Goal: Task Accomplishment & Management: Use online tool/utility

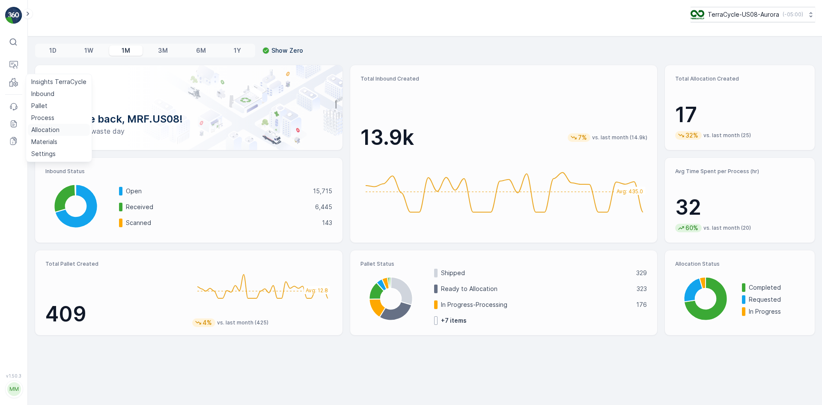
click at [60, 126] on link "Allocation" at bounding box center [59, 130] width 62 height 12
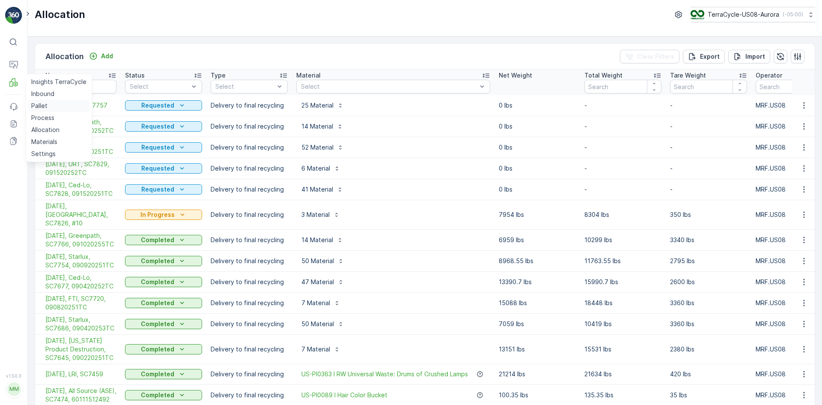
click at [38, 105] on p "Pallet" at bounding box center [39, 105] width 16 height 9
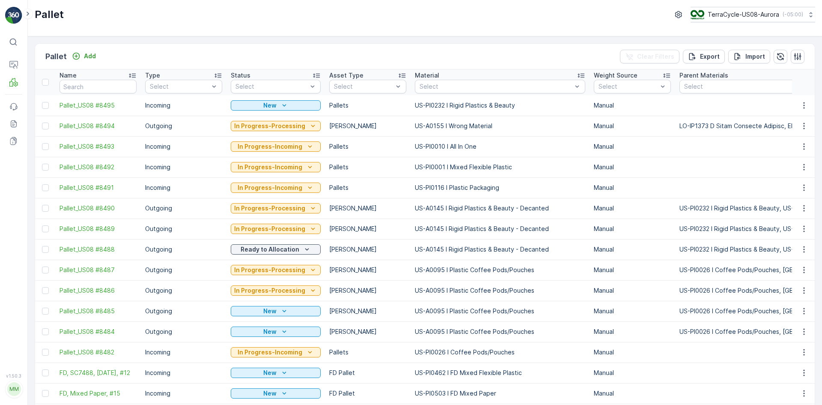
click at [474, 120] on td "US-A0155 I Wrong Material" at bounding box center [500, 126] width 179 height 21
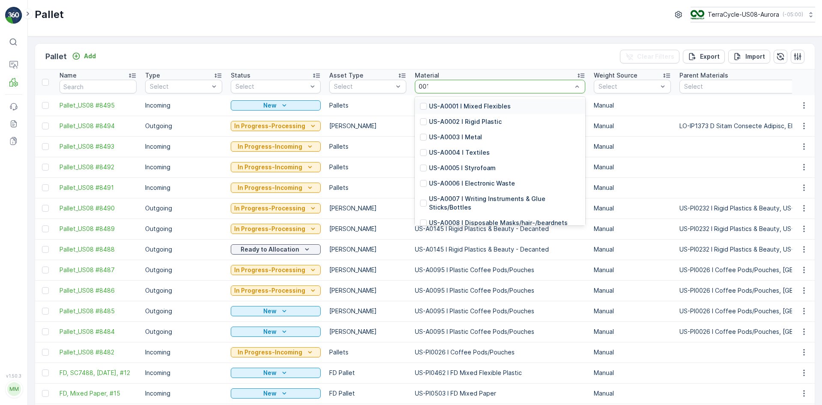
type input "0014"
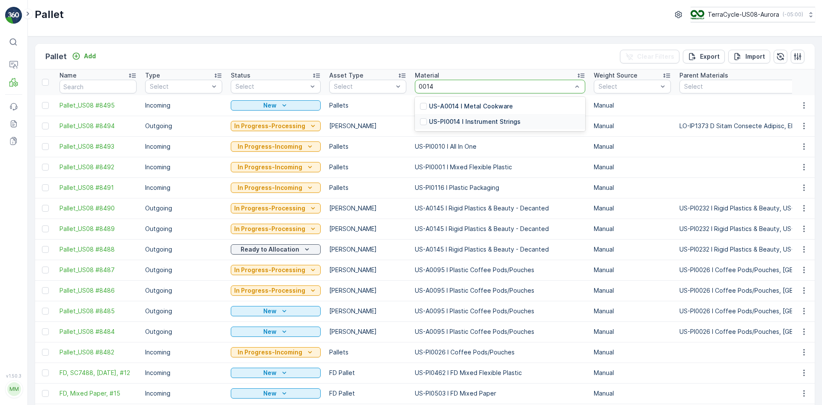
click at [506, 119] on p "US-PI0014 I Instrument Strings" at bounding box center [475, 121] width 92 height 9
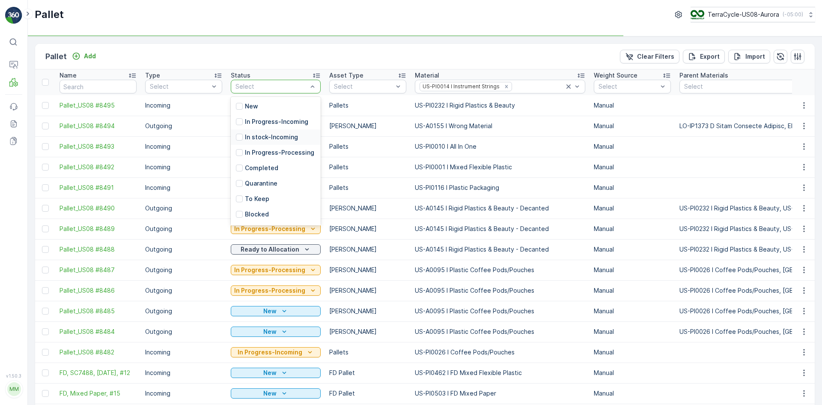
click at [252, 138] on p "In stock-Incoming" at bounding box center [271, 137] width 53 height 9
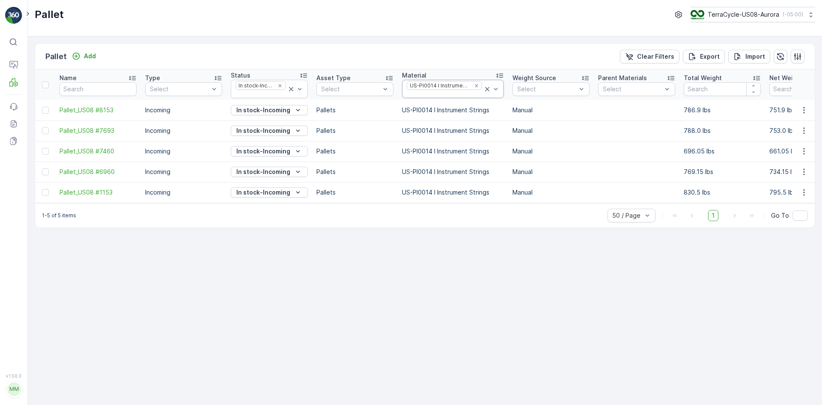
click at [484, 89] on icon at bounding box center [487, 89] width 9 height 9
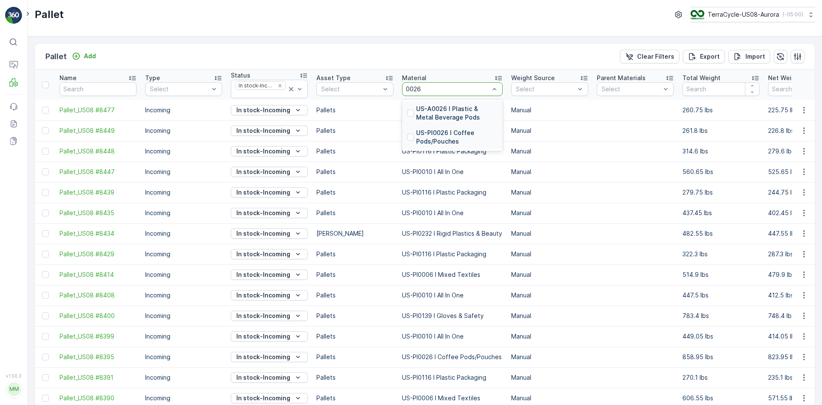
click at [407, 139] on div "US-PI0026 I Coffee Pods/Pouches" at bounding box center [452, 137] width 101 height 24
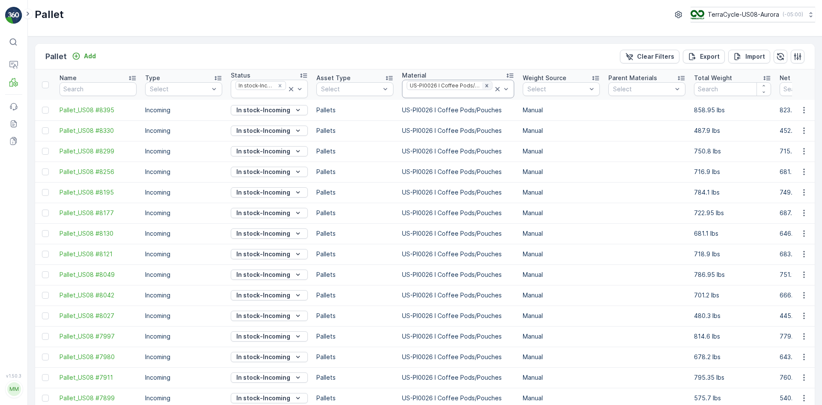
click at [485, 86] on icon "Remove US-PI0026 I Coffee Pods/Pouches" at bounding box center [486, 85] width 3 height 3
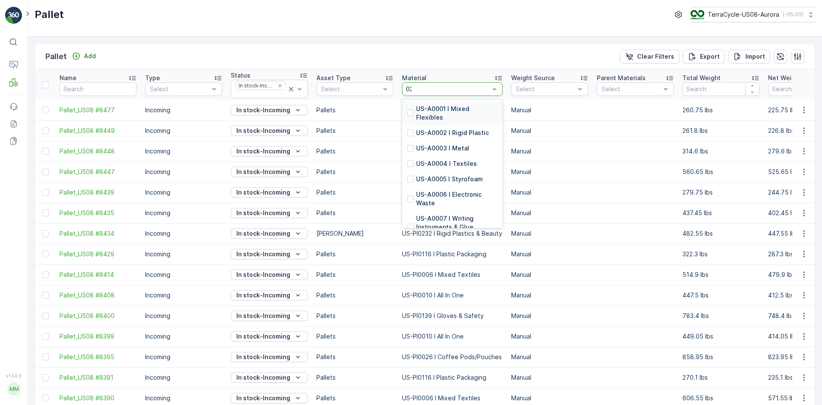
type input "0232"
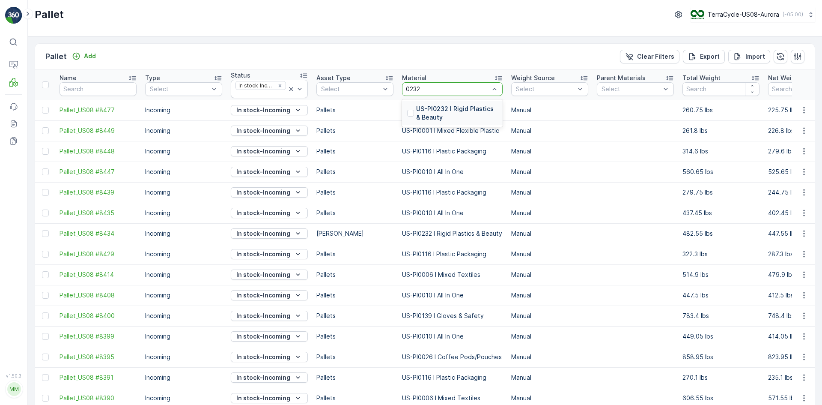
click at [410, 110] on div at bounding box center [410, 113] width 7 height 7
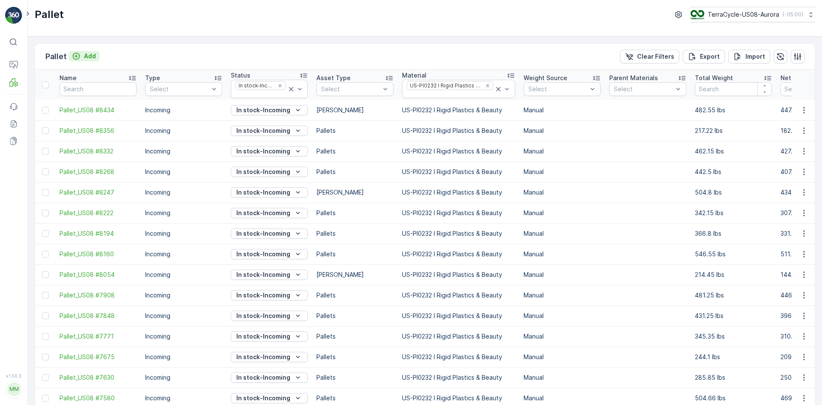
click at [94, 57] on p "Add" at bounding box center [90, 56] width 12 height 9
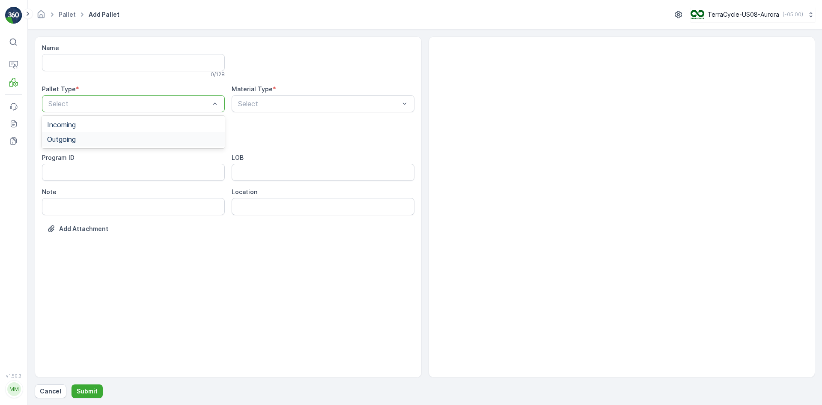
click at [92, 135] on div "Outgoing" at bounding box center [133, 139] width 173 height 8
click at [89, 157] on div "Gaylord" at bounding box center [133, 159] width 173 height 8
type input "0145"
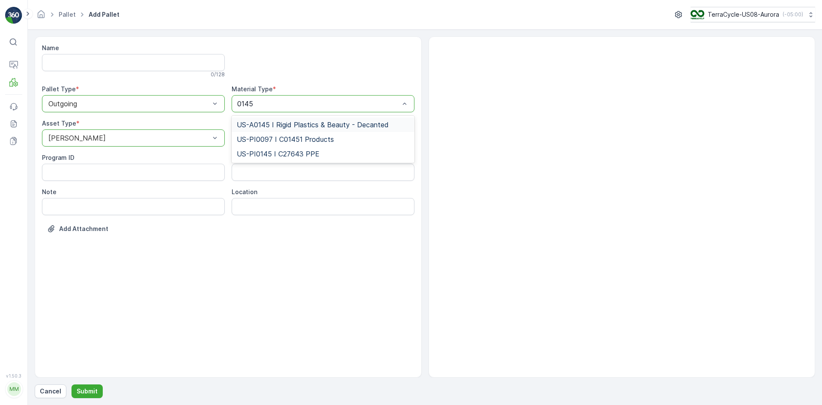
click at [356, 126] on span "US-A0145 I Rigid Plastics & Beauty - Decanted" at bounding box center [313, 125] width 152 height 8
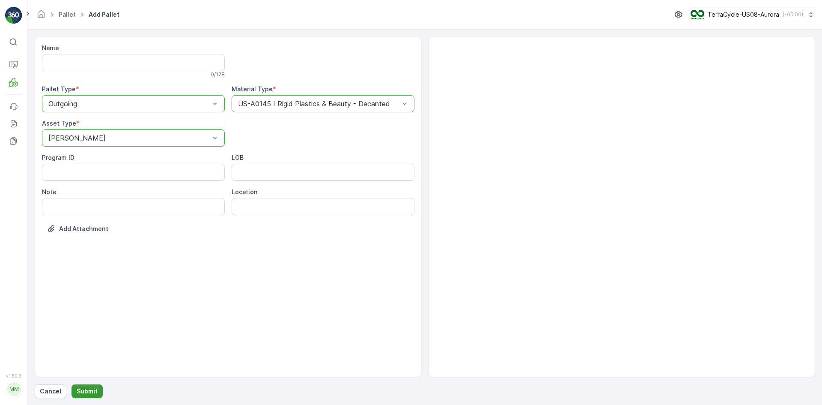
click at [98, 384] on button "Submit" at bounding box center [87, 391] width 31 height 14
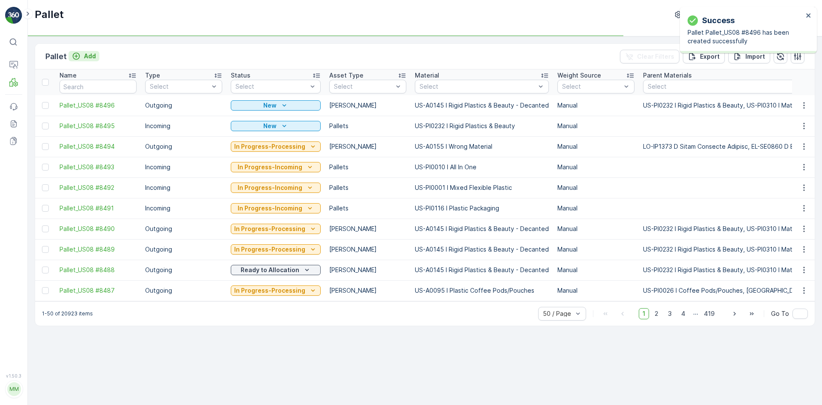
click at [92, 57] on p "Add" at bounding box center [90, 56] width 12 height 9
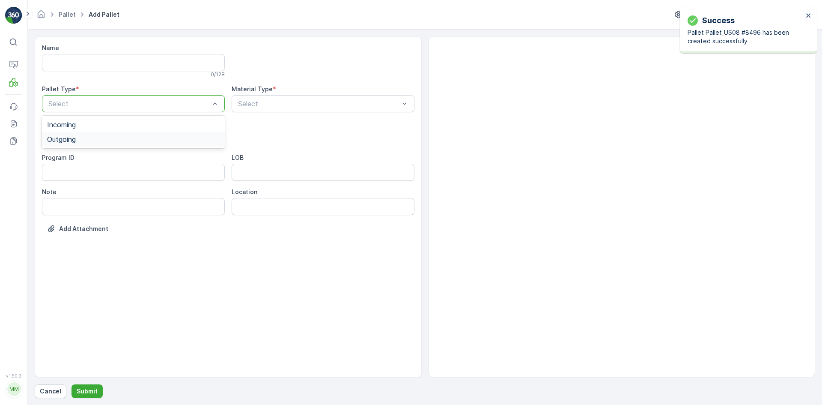
drag, startPoint x: 114, startPoint y: 124, endPoint x: 112, endPoint y: 143, distance: 19.0
click at [112, 143] on div "Incoming Outgoing" at bounding box center [133, 132] width 183 height 33
click at [112, 143] on div "Outgoing" at bounding box center [133, 139] width 173 height 8
click at [95, 160] on div "Gaylord" at bounding box center [133, 159] width 173 height 8
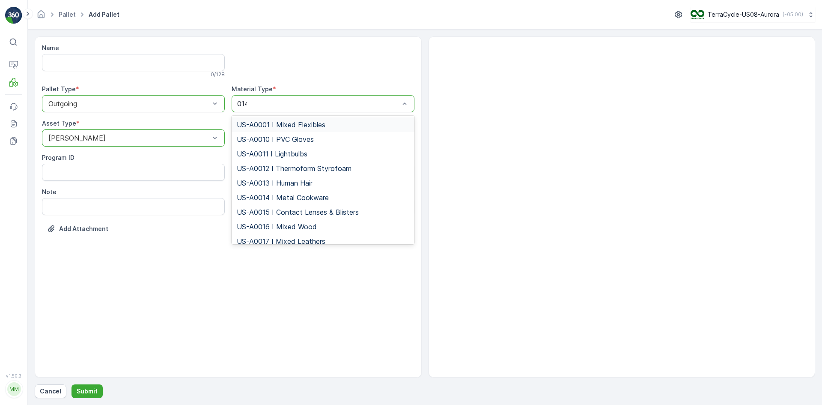
type input "0145"
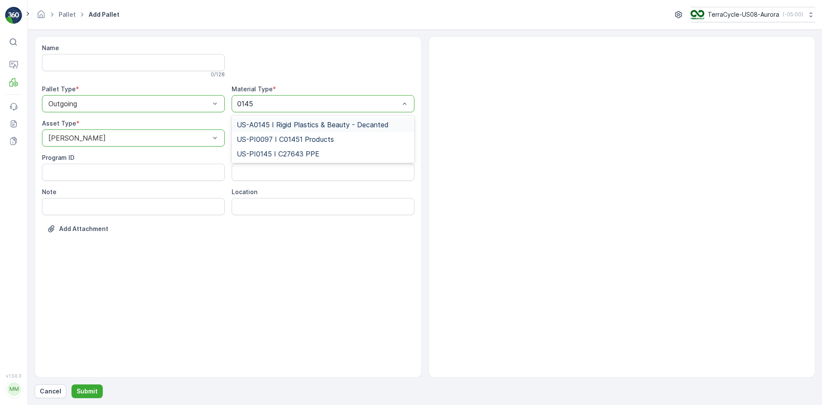
click at [261, 124] on span "US-A0145 I Rigid Plastics & Beauty - Decanted" at bounding box center [313, 125] width 152 height 8
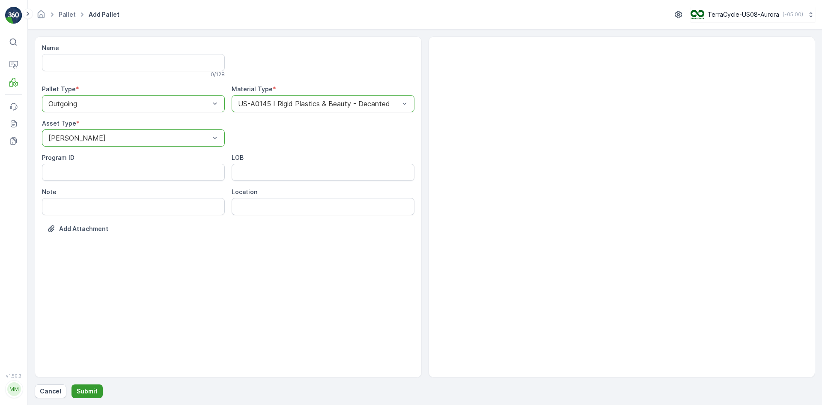
click at [94, 388] on p "Submit" at bounding box center [87, 391] width 21 height 9
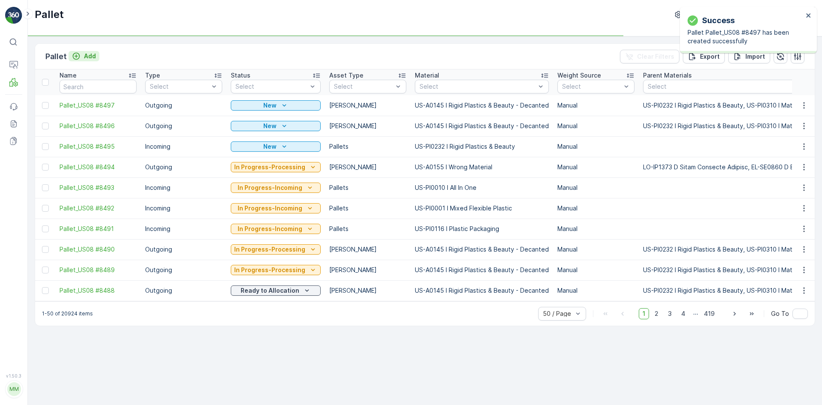
click at [90, 57] on p "Add" at bounding box center [90, 56] width 12 height 9
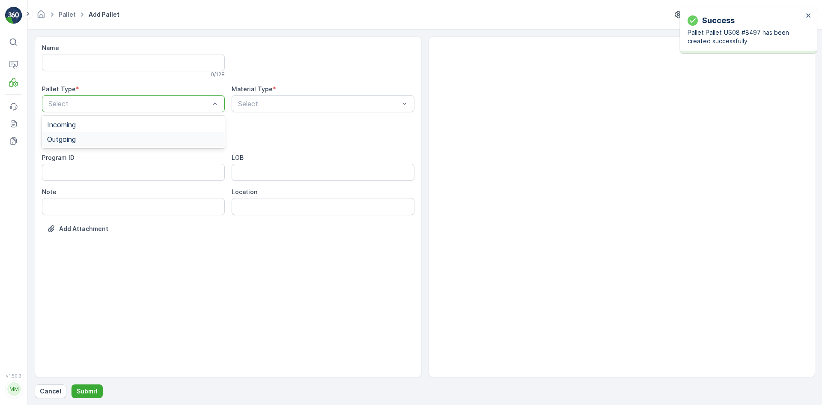
click at [88, 136] on div "Outgoing" at bounding box center [133, 139] width 173 height 8
click at [73, 158] on div "Gaylord" at bounding box center [133, 159] width 173 height 8
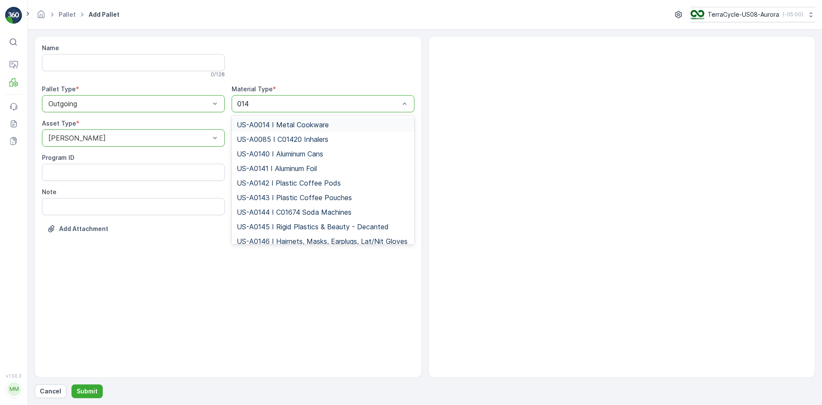
type input "0145"
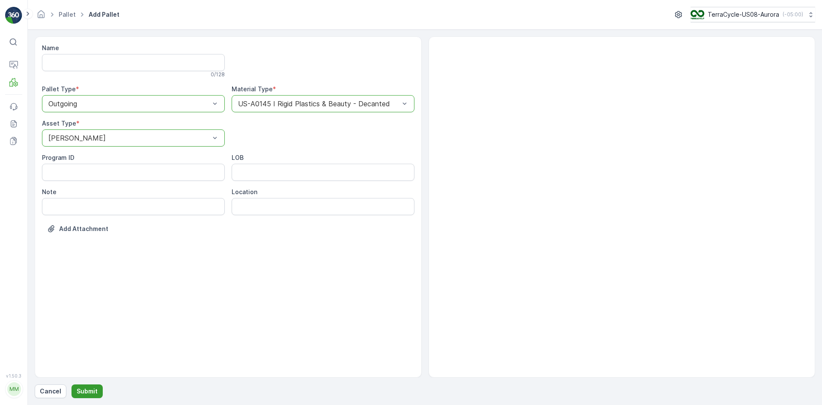
click at [96, 391] on button "Submit" at bounding box center [87, 391] width 31 height 14
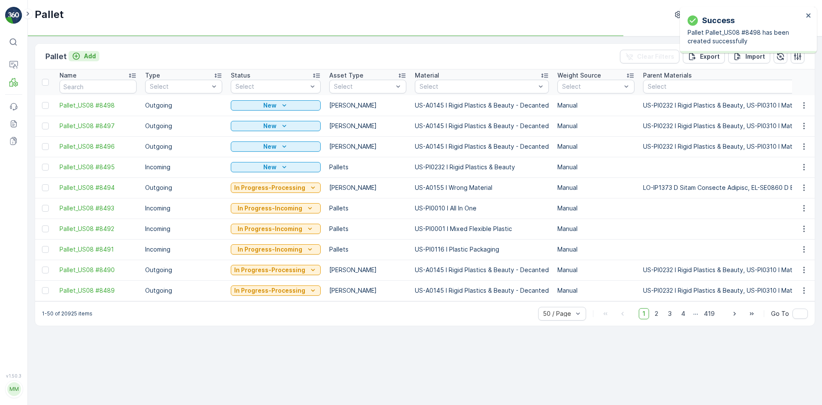
click at [95, 58] on button "Add" at bounding box center [84, 56] width 31 height 10
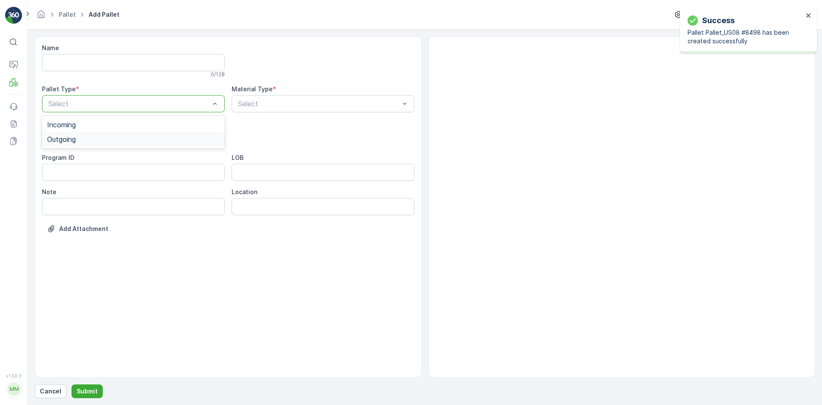
click at [80, 142] on div "Outgoing" at bounding box center [133, 139] width 173 height 8
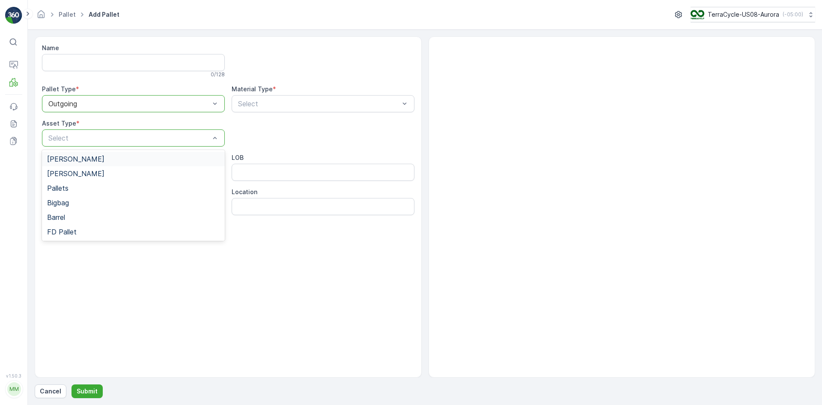
click at [80, 154] on div "Gaylord" at bounding box center [133, 159] width 183 height 15
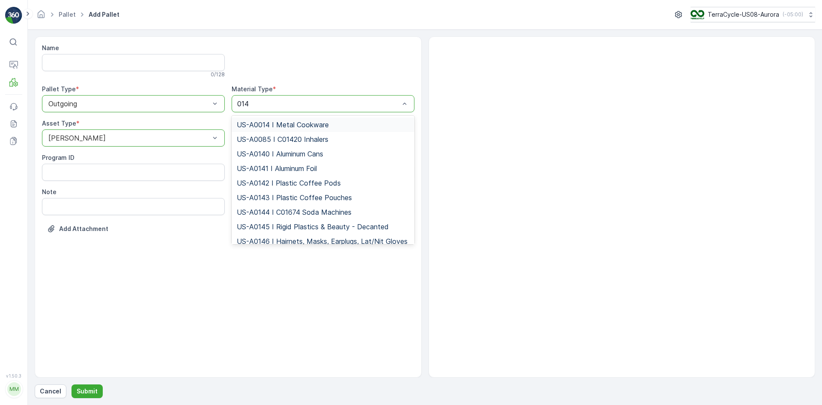
type input "0145"
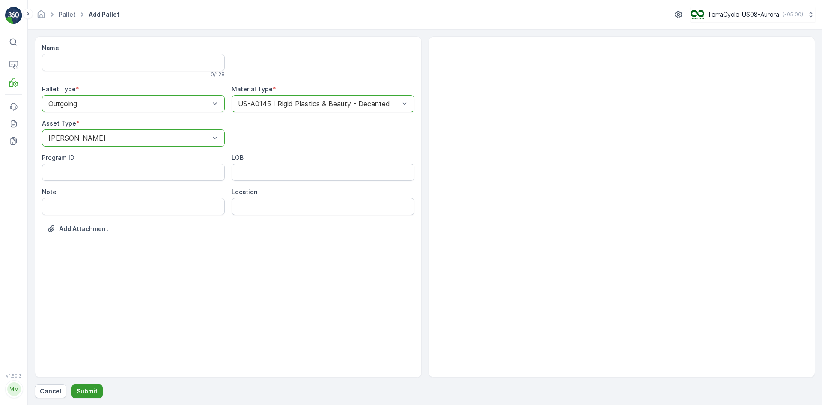
click at [90, 387] on p "Submit" at bounding box center [87, 391] width 21 height 9
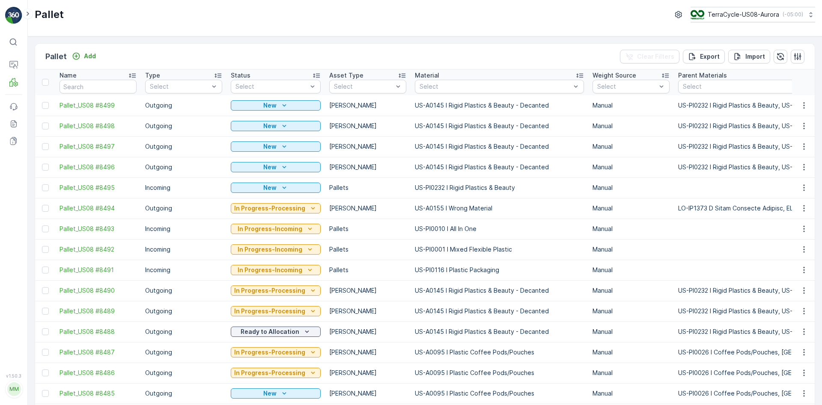
click at [101, 53] on div "Pallet Add Clear Filters Export Import" at bounding box center [425, 57] width 780 height 26
click at [93, 55] on button "Add" at bounding box center [84, 56] width 31 height 10
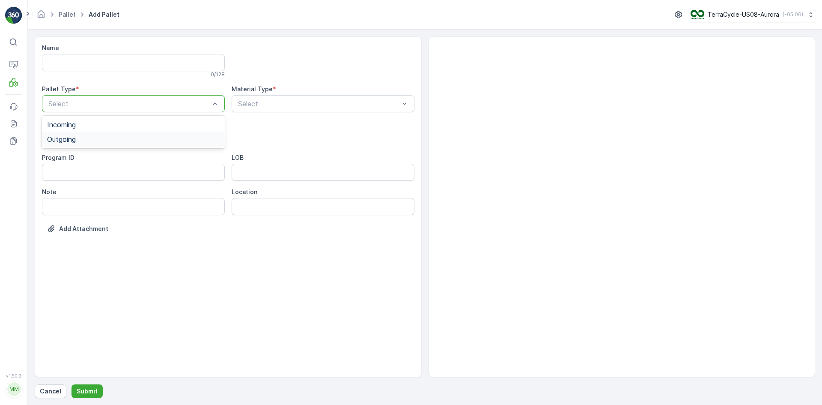
click at [94, 138] on div "Outgoing" at bounding box center [133, 139] width 173 height 8
click at [83, 155] on div "Gaylord" at bounding box center [133, 159] width 173 height 8
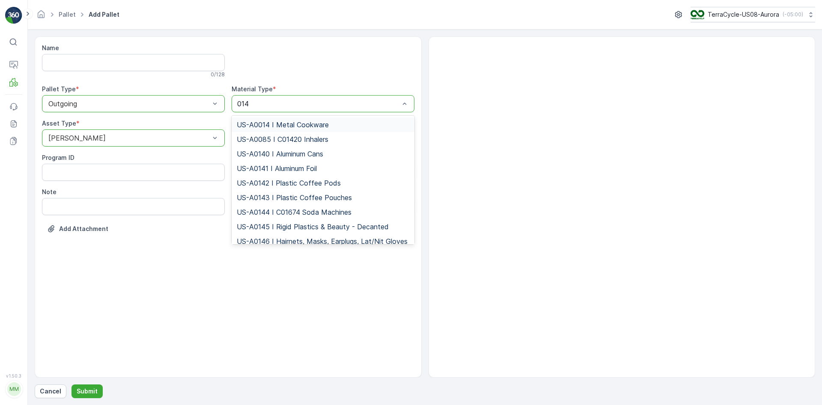
type input "0145"
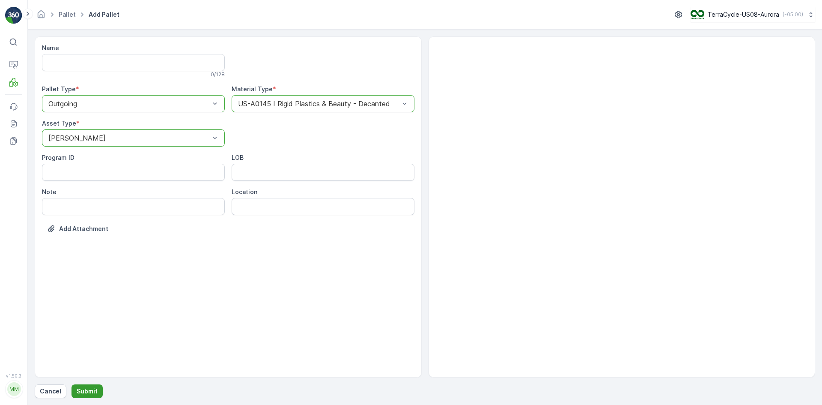
click at [74, 392] on button "Submit" at bounding box center [87, 391] width 31 height 14
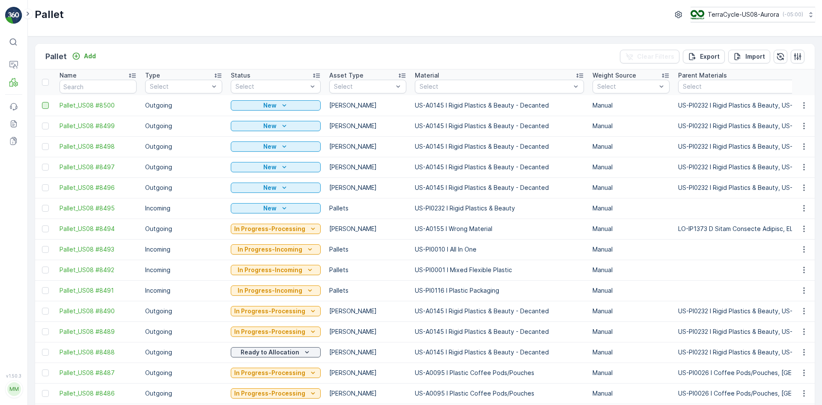
click at [45, 107] on div at bounding box center [45, 105] width 7 height 7
click at [42, 102] on input "checkbox" at bounding box center [42, 102] width 0 height 0
click at [46, 126] on div at bounding box center [45, 125] width 7 height 7
click at [42, 122] on input "checkbox" at bounding box center [42, 122] width 0 height 0
click at [43, 147] on div at bounding box center [45, 146] width 7 height 7
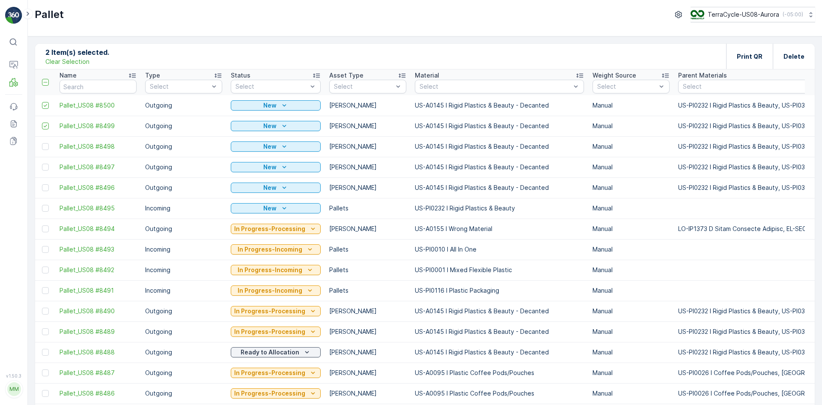
click at [42, 143] on input "checkbox" at bounding box center [42, 143] width 0 height 0
click at [44, 167] on div at bounding box center [45, 167] width 7 height 7
click at [42, 164] on input "checkbox" at bounding box center [42, 164] width 0 height 0
click at [45, 188] on div at bounding box center [45, 187] width 7 height 7
click at [42, 184] on input "checkbox" at bounding box center [42, 184] width 0 height 0
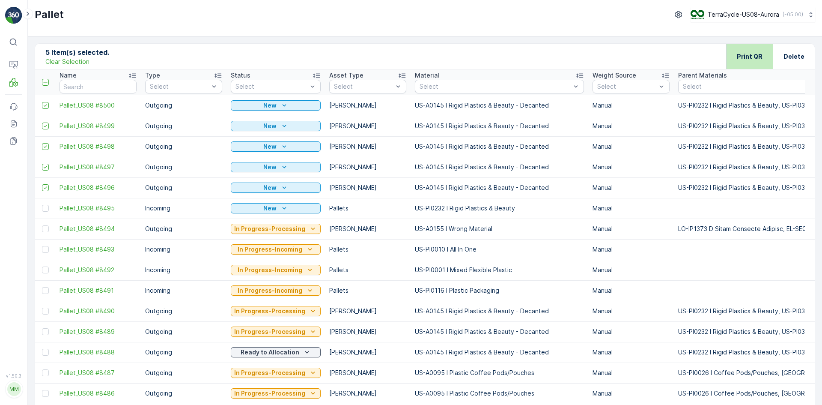
click at [746, 58] on p "Print QR" at bounding box center [750, 56] width 26 height 9
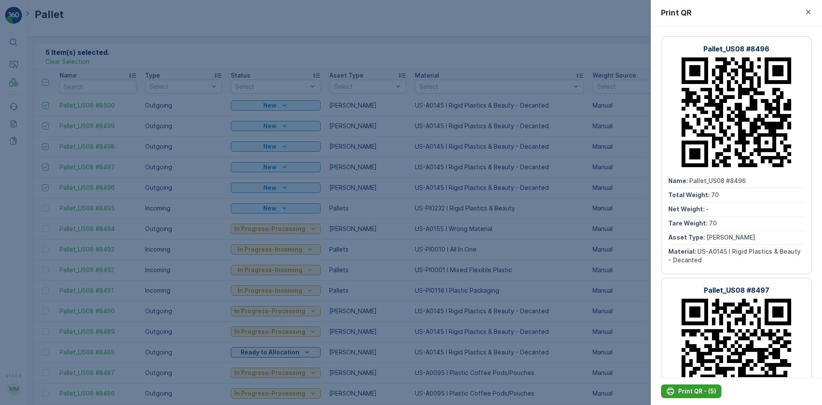
click at [690, 388] on p "Print QR - (5)" at bounding box center [697, 391] width 38 height 9
click at [575, 275] on div at bounding box center [411, 202] width 822 height 405
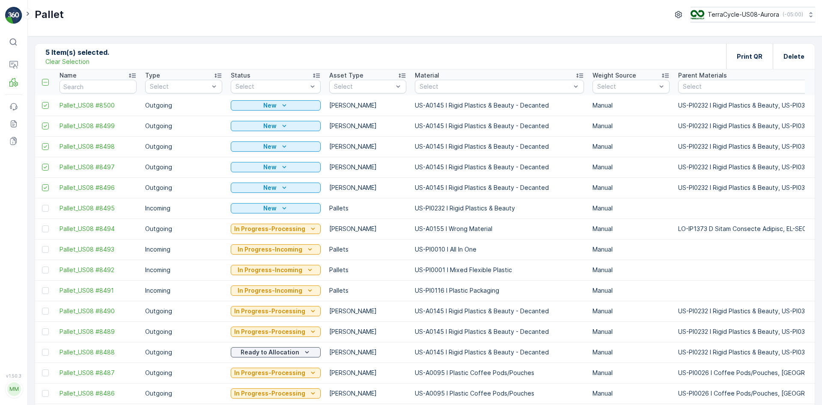
click at [77, 63] on p "Clear Selection" at bounding box center [67, 61] width 44 height 9
click at [114, 89] on input "text" at bounding box center [98, 87] width 77 height 14
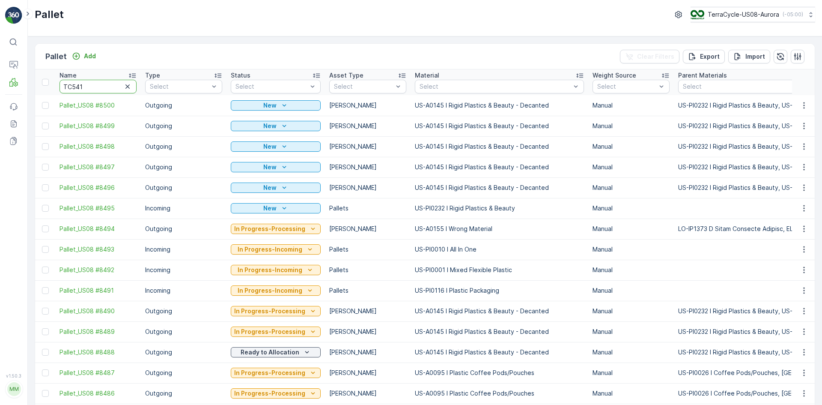
type input "TC5415"
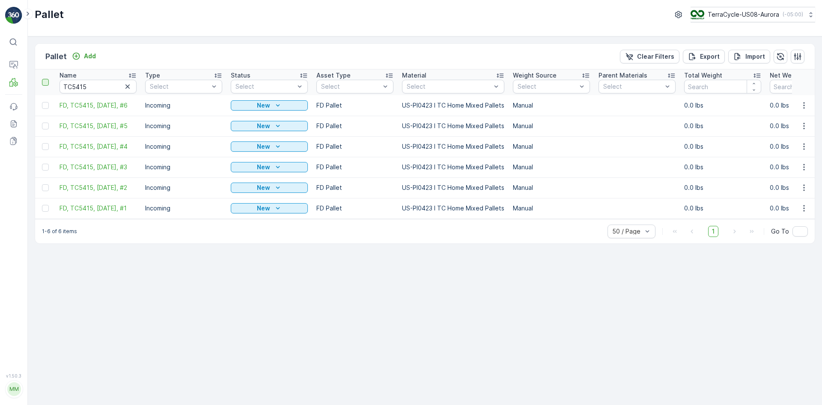
click at [45, 82] on div at bounding box center [45, 82] width 7 height 7
click at [47, 79] on input "checkbox" at bounding box center [47, 79] width 0 height 0
click at [738, 56] on div "Print QR" at bounding box center [749, 56] width 47 height 25
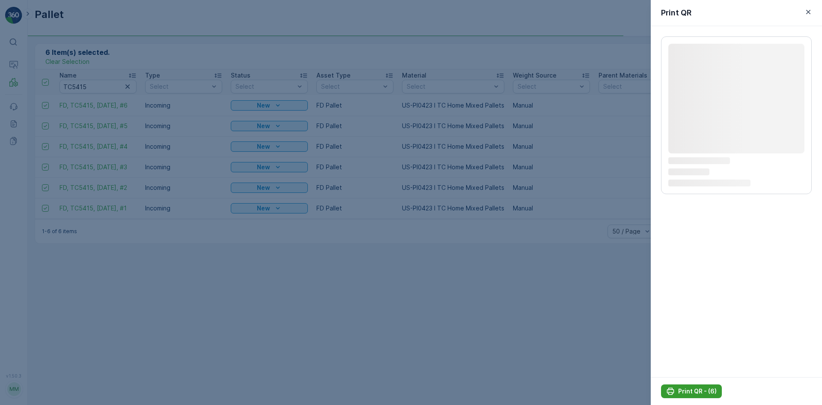
click at [681, 386] on button "Print QR - (6)" at bounding box center [691, 391] width 61 height 14
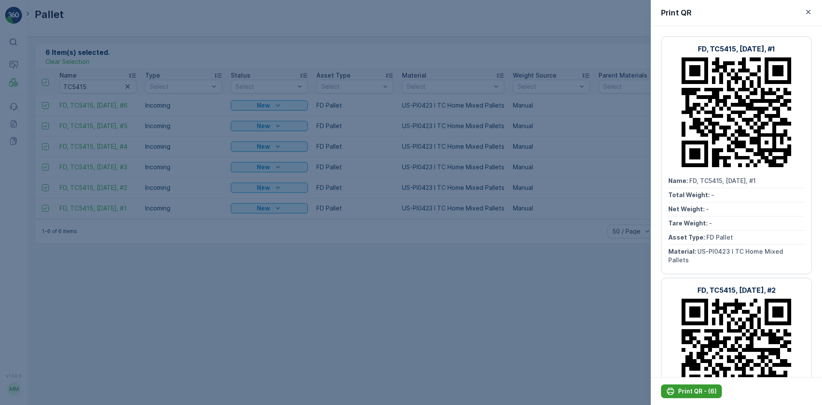
click at [703, 390] on p "Print QR - (6)" at bounding box center [697, 391] width 39 height 9
click at [549, 18] on div at bounding box center [411, 202] width 822 height 405
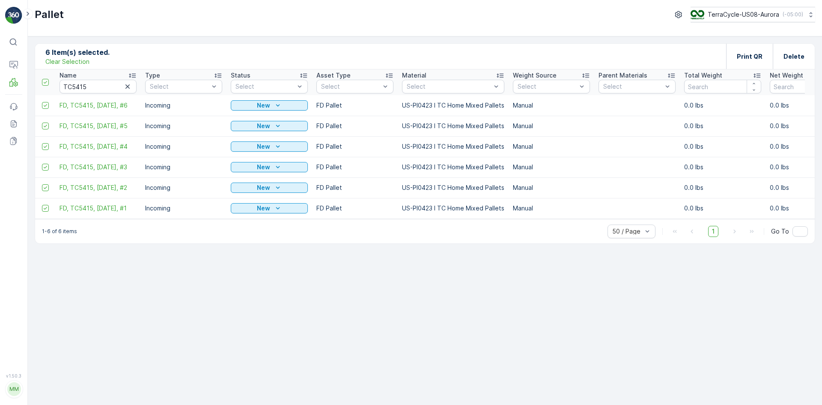
click at [60, 60] on p "Clear Selection" at bounding box center [67, 61] width 44 height 9
click at [81, 55] on div "Add" at bounding box center [84, 56] width 24 height 9
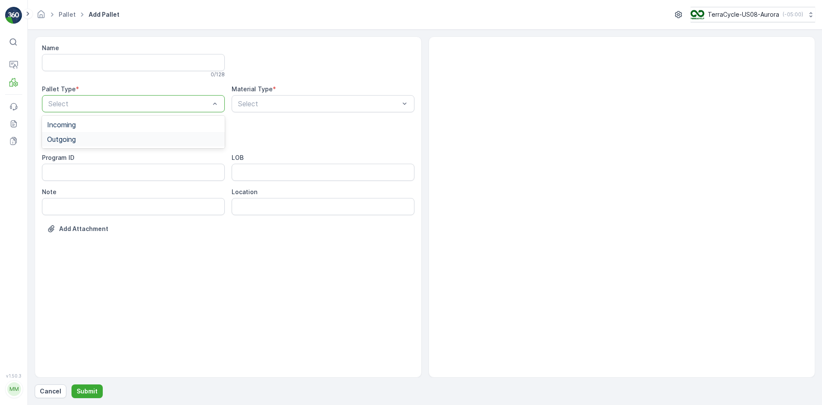
drag, startPoint x: 155, startPoint y: 130, endPoint x: 152, endPoint y: 155, distance: 25.4
click at [152, 155] on div "Name 0 / 128 Pallet Type * 2 results available. Use Up and Down to choose optio…" at bounding box center [228, 145] width 372 height 202
click at [152, 144] on div "Outgoing" at bounding box center [133, 139] width 183 height 15
click at [152, 143] on div "Select" at bounding box center [133, 137] width 183 height 17
click at [129, 155] on div "Gaylord" at bounding box center [133, 159] width 173 height 8
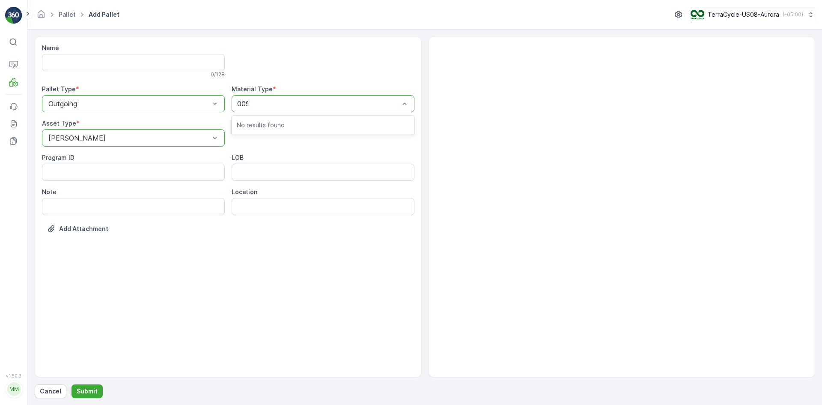
type input "0095"
click at [293, 125] on span "US-A0095 I Plastic Coffee Pods/Pouches" at bounding box center [305, 125] width 136 height 8
click at [92, 390] on p "Submit" at bounding box center [87, 391] width 21 height 9
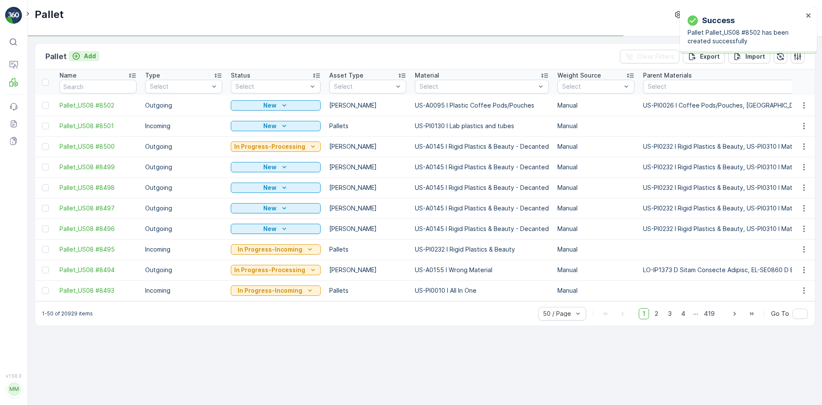
click at [76, 52] on icon "Add" at bounding box center [76, 56] width 9 height 9
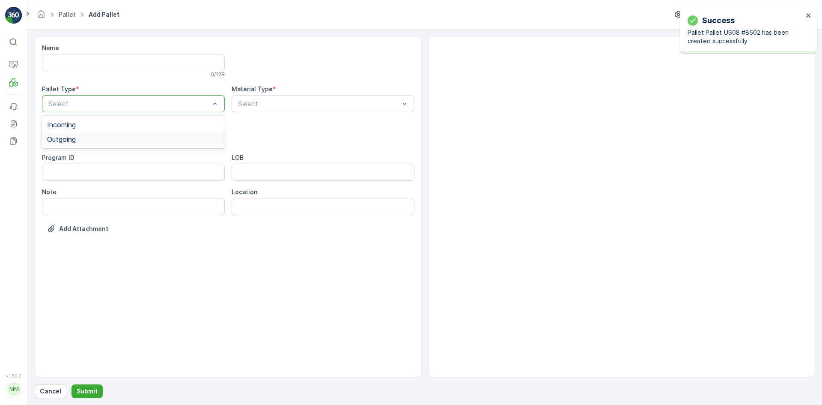
click at [149, 133] on div "Outgoing" at bounding box center [133, 139] width 183 height 15
click at [137, 157] on div "Gaylord" at bounding box center [133, 159] width 173 height 8
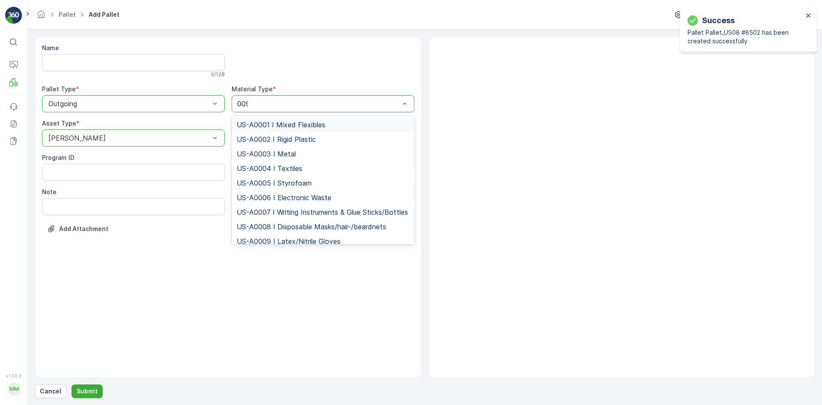
type input "0095"
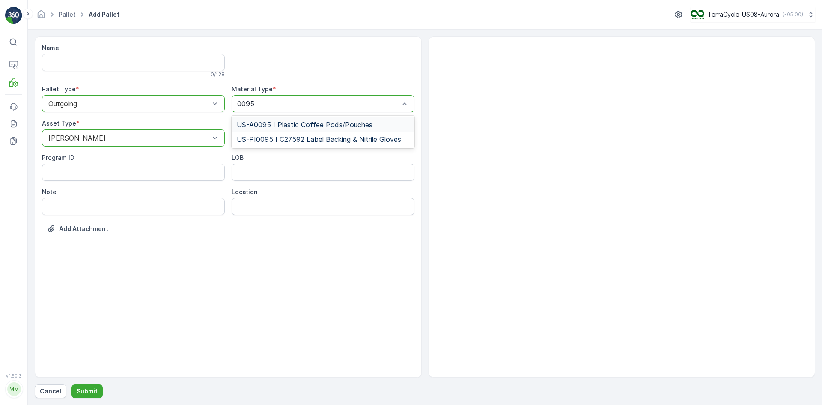
click at [307, 122] on span "US-A0095 I Plastic Coffee Pods/Pouches" at bounding box center [305, 125] width 136 height 8
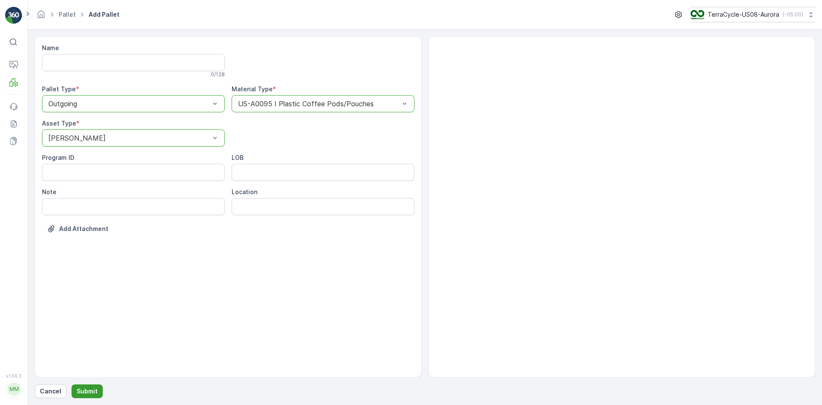
click at [82, 392] on p "Submit" at bounding box center [87, 391] width 21 height 9
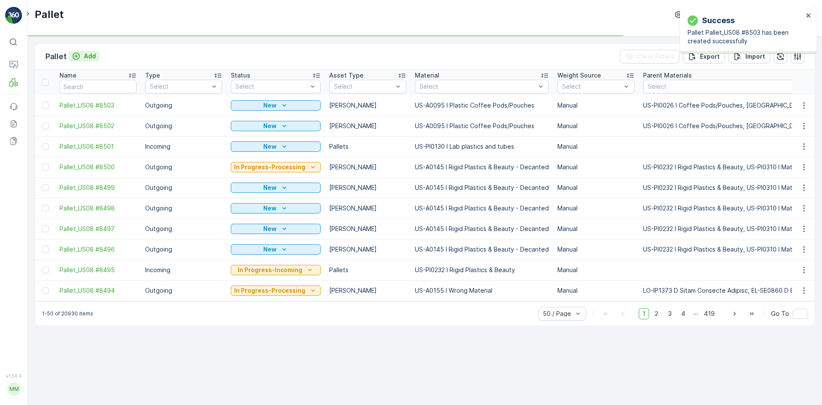
click at [88, 55] on p "Add" at bounding box center [90, 56] width 12 height 9
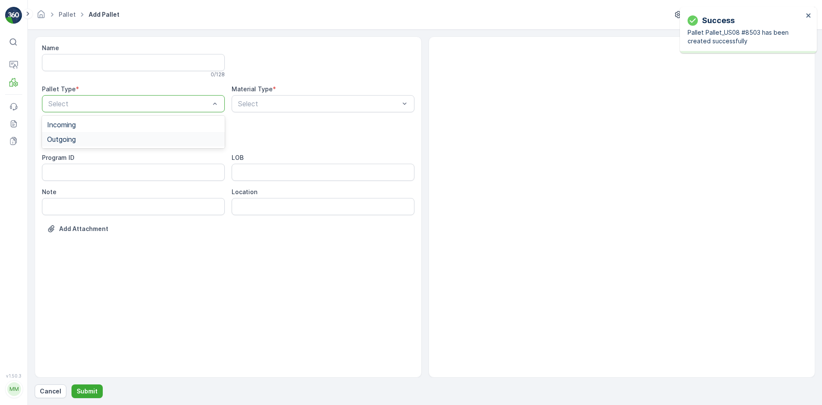
click at [121, 139] on div "Outgoing" at bounding box center [133, 139] width 173 height 8
click at [77, 158] on div "Gaylord" at bounding box center [133, 159] width 173 height 8
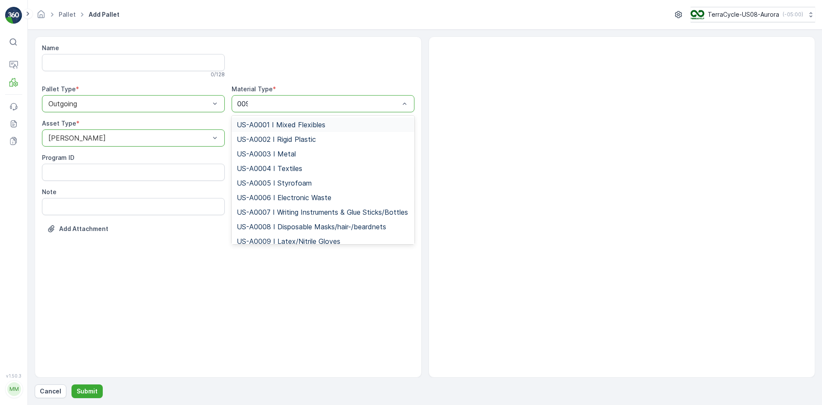
type input "0095"
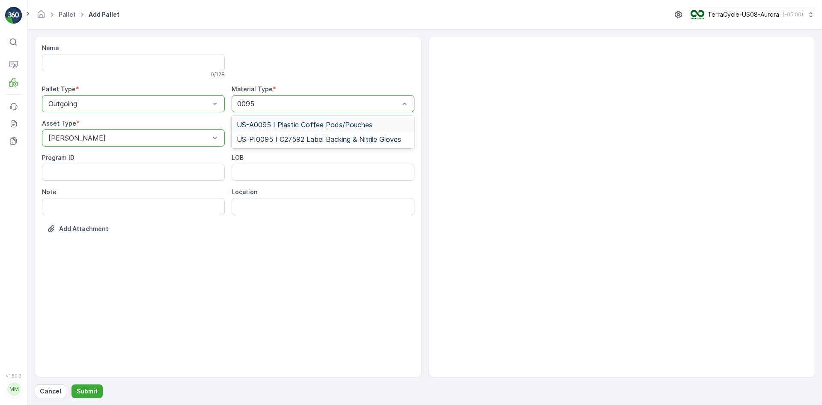
drag, startPoint x: 275, startPoint y: 123, endPoint x: 259, endPoint y: 142, distance: 24.3
click at [275, 123] on span "US-A0095 I Plastic Coffee Pods/Pouches" at bounding box center [305, 125] width 136 height 8
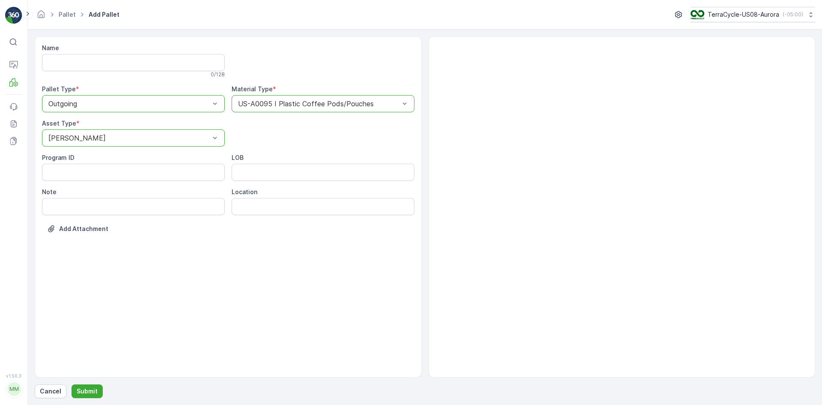
click at [94, 384] on div "Name 0 / 128 Pallet Type * option Outgoing, selected. Outgoing Material Type * …" at bounding box center [425, 216] width 781 height 361
click at [91, 387] on p "Submit" at bounding box center [87, 391] width 21 height 9
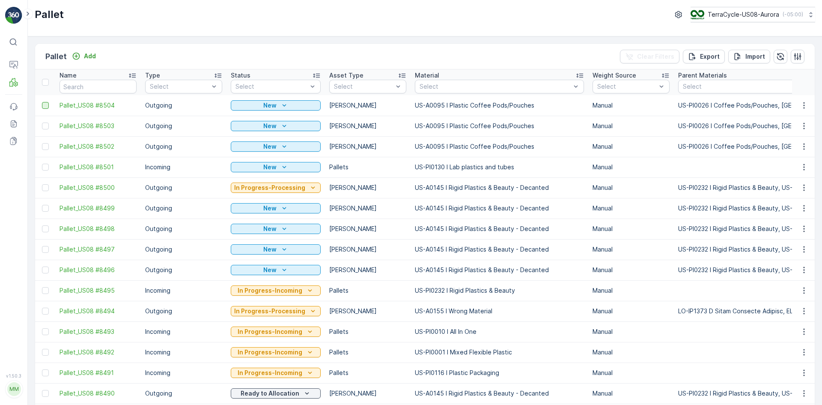
click at [45, 104] on div at bounding box center [45, 105] width 7 height 7
click at [42, 102] on input "checkbox" at bounding box center [42, 102] width 0 height 0
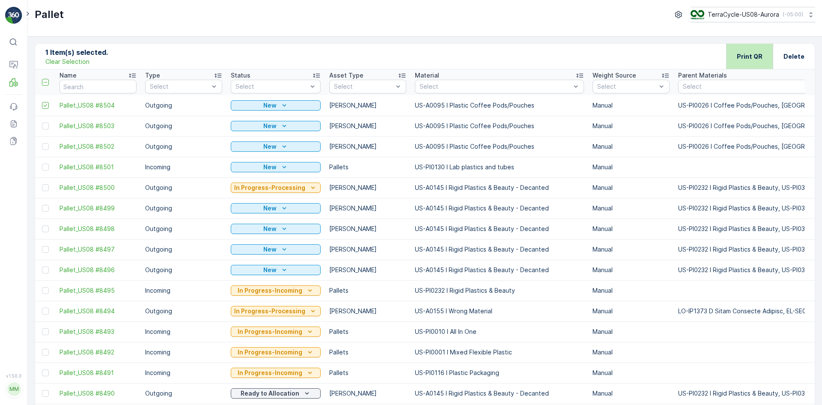
click at [739, 61] on div "Print QR" at bounding box center [750, 56] width 26 height 25
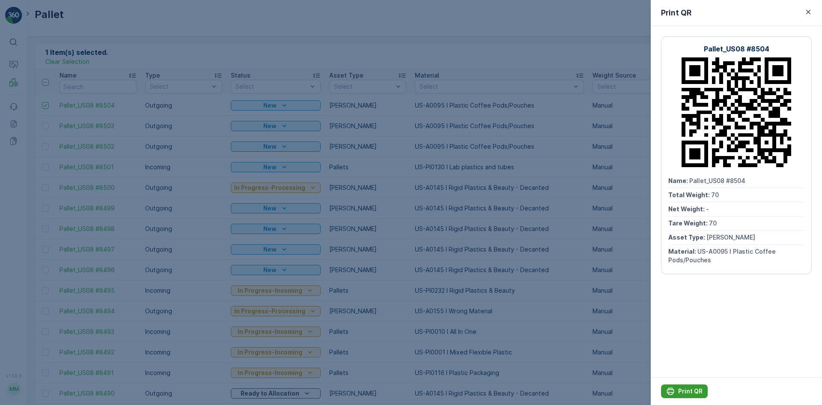
click at [694, 393] on p "Print QR" at bounding box center [690, 391] width 24 height 9
click at [667, 388] on icon "Print QR" at bounding box center [670, 391] width 9 height 9
click at [436, 37] on div at bounding box center [411, 202] width 822 height 405
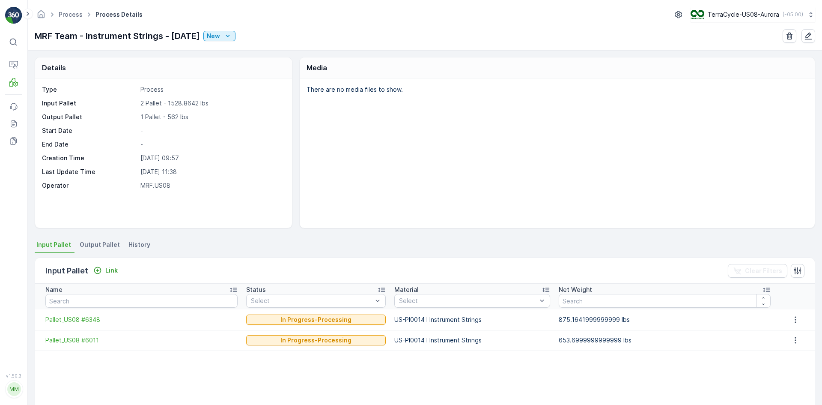
click at [102, 247] on span "Output Pallet" at bounding box center [100, 244] width 40 height 9
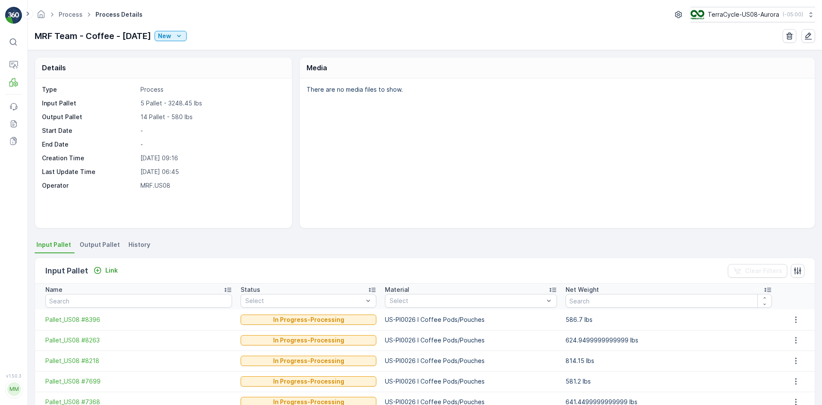
click at [100, 247] on span "Output Pallet" at bounding box center [100, 244] width 40 height 9
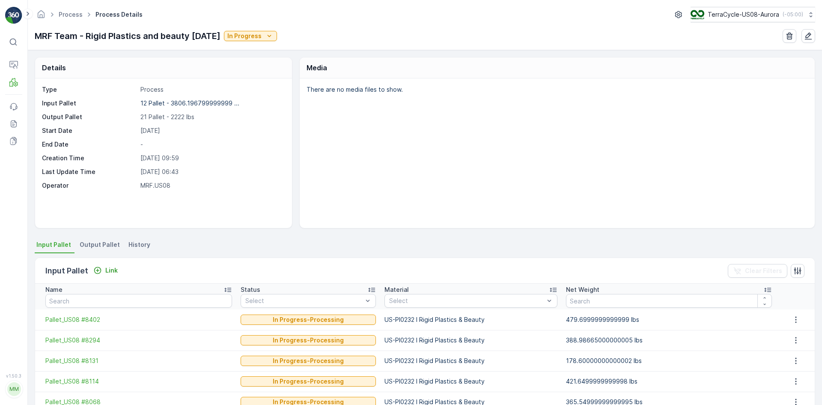
click at [104, 245] on span "Output Pallet" at bounding box center [100, 244] width 40 height 9
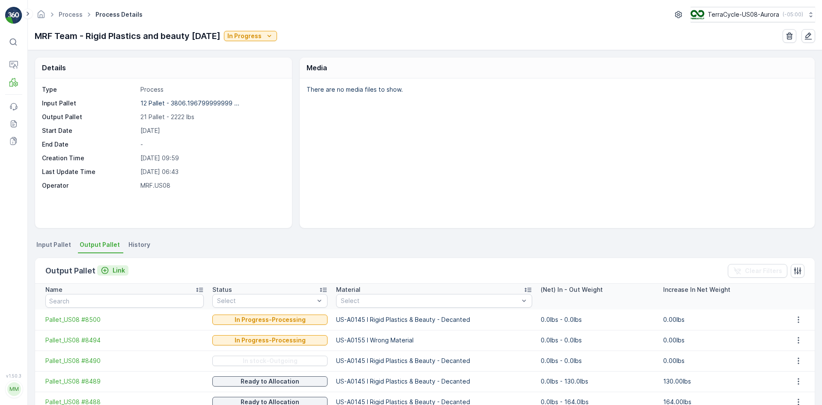
click at [121, 267] on p "Link" at bounding box center [119, 270] width 12 height 9
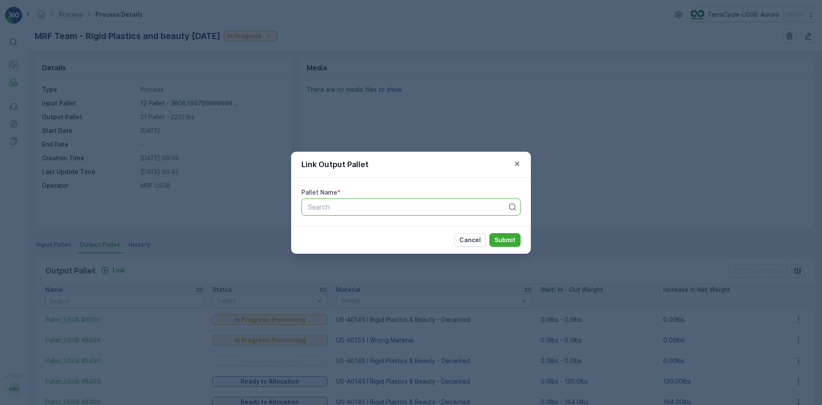
click at [335, 206] on div at bounding box center [407, 207] width 201 height 8
type input "8499"
click at [364, 229] on span "Pallet_US08 #8499" at bounding box center [338, 228] width 62 height 8
click at [504, 238] on p "Submit" at bounding box center [505, 239] width 21 height 9
